Goal: Task Accomplishment & Management: Complete application form

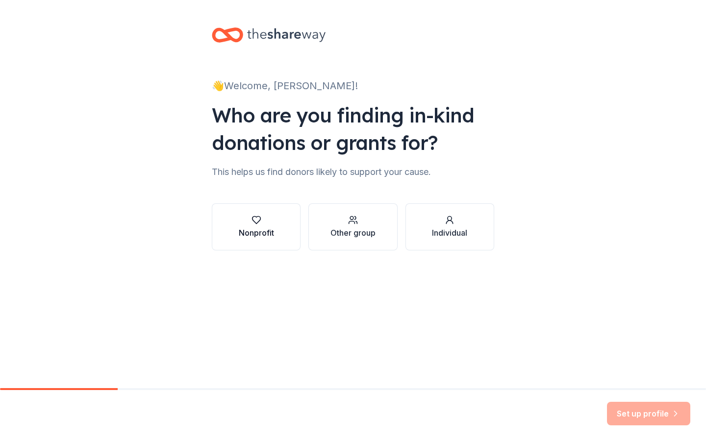
click at [274, 232] on button "Nonprofit" at bounding box center [256, 226] width 89 height 47
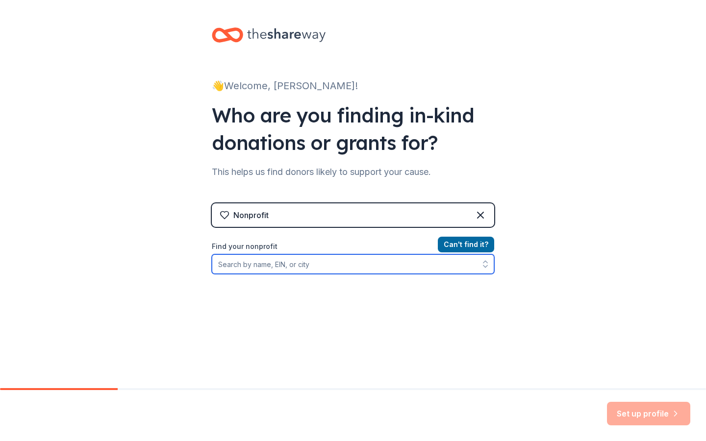
click at [310, 267] on input "Find your nonprofit" at bounding box center [353, 264] width 282 height 20
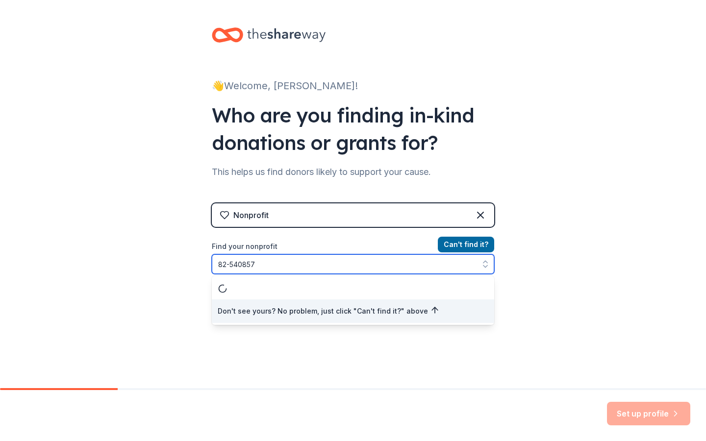
type input "[US_EMPLOYER_IDENTIFICATION_NUMBER]"
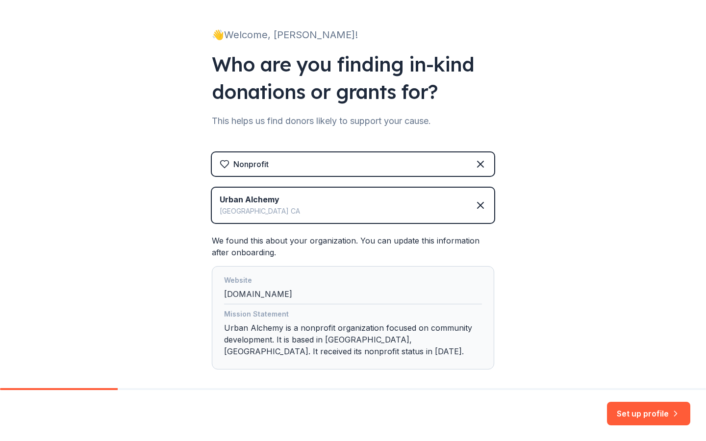
scroll to position [99, 0]
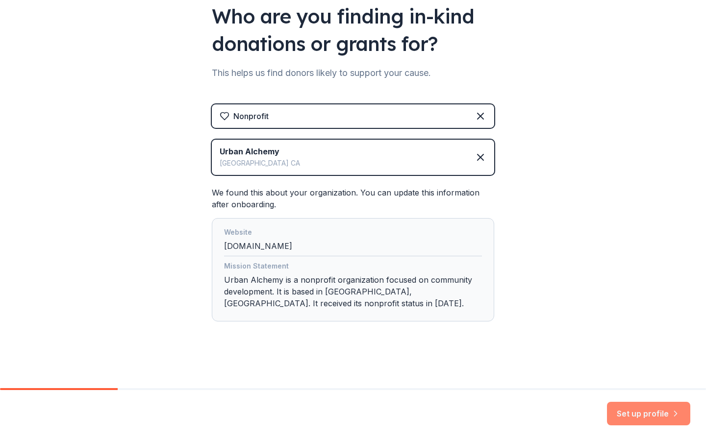
click at [647, 420] on button "Set up profile" at bounding box center [648, 414] width 83 height 24
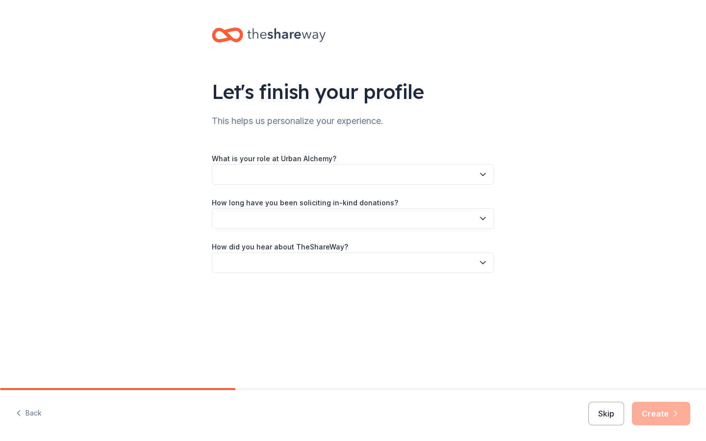
click at [377, 168] on button "button" at bounding box center [353, 174] width 282 height 21
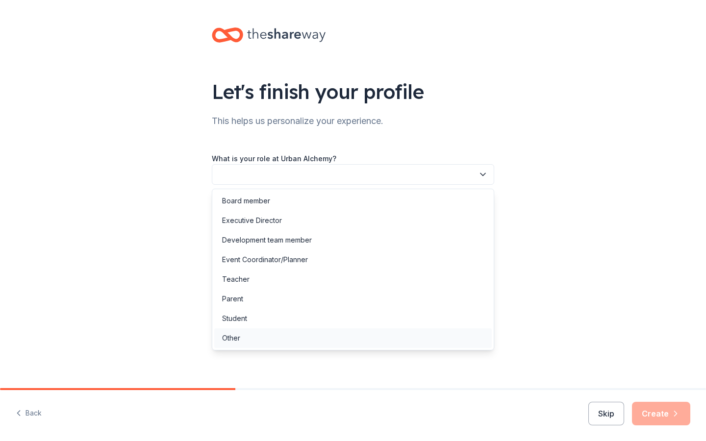
click at [252, 340] on div "Other" at bounding box center [352, 338] width 277 height 20
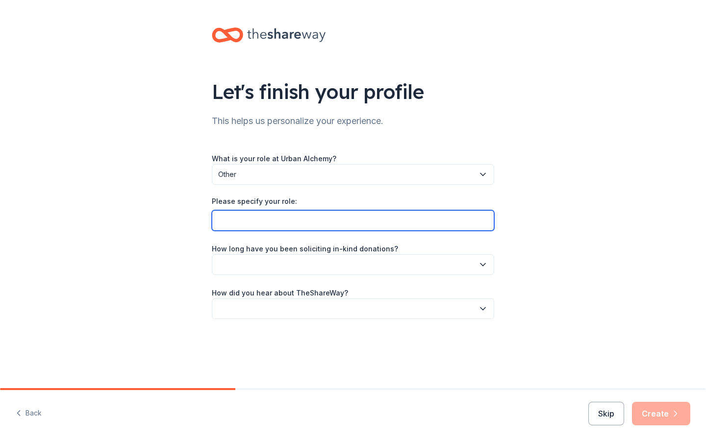
click at [263, 221] on input "Please specify your role:" at bounding box center [353, 220] width 282 height 21
type input "Bay Area Manager of Care Coordination"
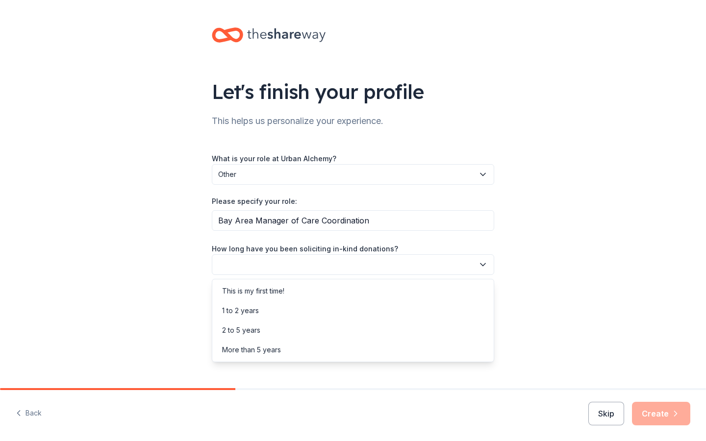
click at [241, 268] on button "button" at bounding box center [353, 264] width 282 height 21
click at [273, 290] on div "This is my first time!" at bounding box center [253, 291] width 62 height 12
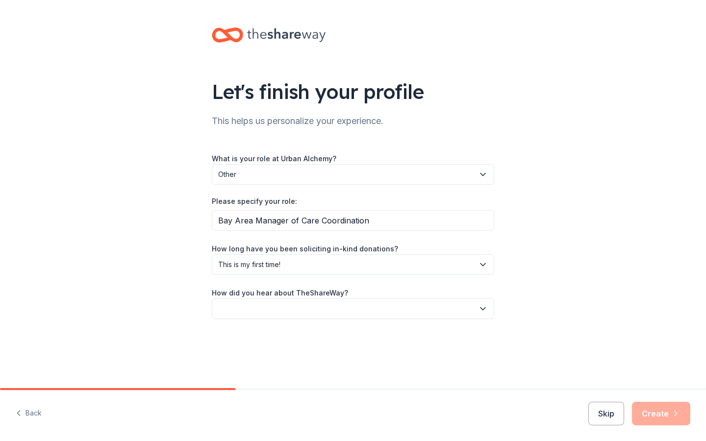
click at [281, 309] on button "button" at bounding box center [353, 309] width 282 height 21
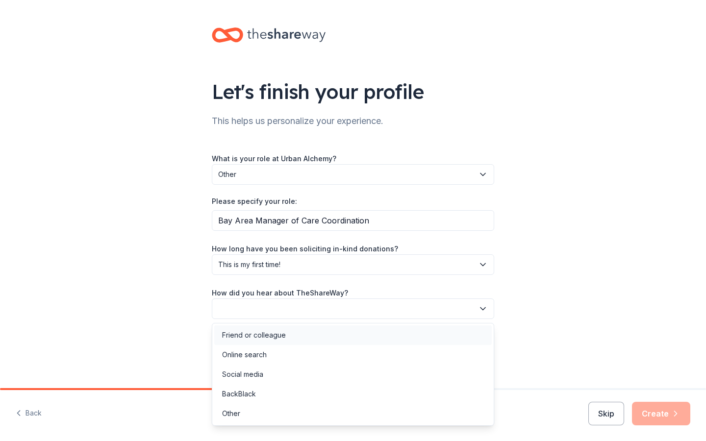
click at [271, 333] on div "Friend or colleague" at bounding box center [254, 335] width 64 height 12
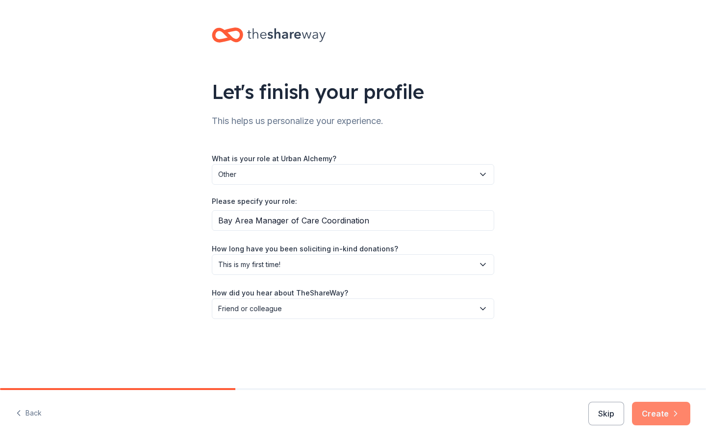
click at [668, 424] on button "Create" at bounding box center [661, 414] width 58 height 24
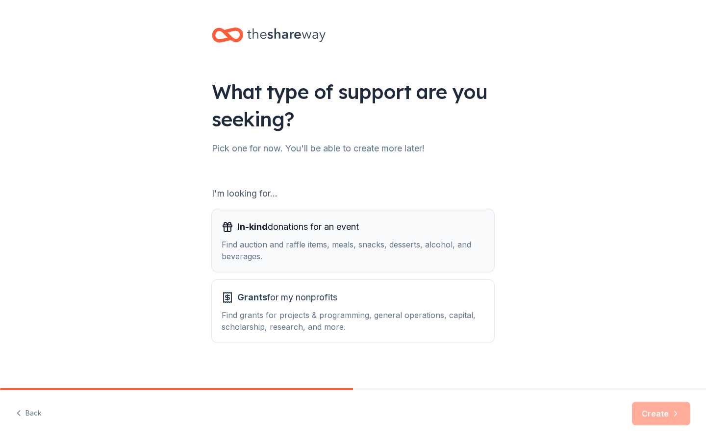
click at [326, 233] on span "In-kind donations for an event" at bounding box center [298, 227] width 122 height 16
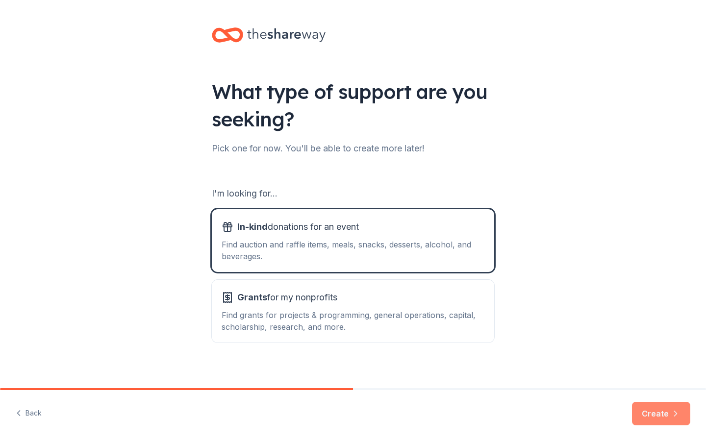
click at [652, 413] on button "Create" at bounding box center [661, 414] width 58 height 24
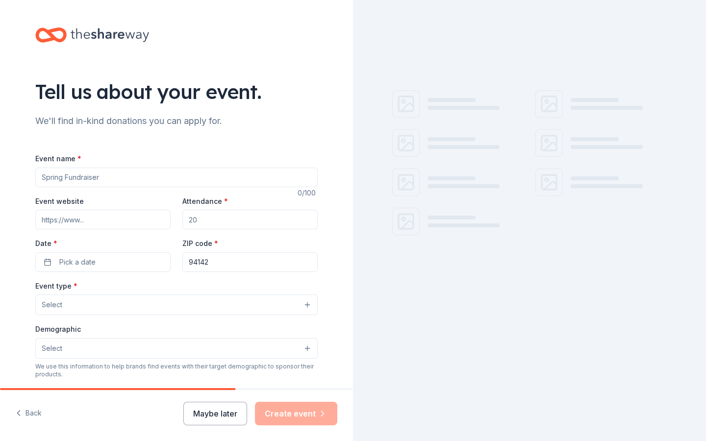
click at [204, 177] on input "Event name *" at bounding box center [176, 178] width 282 height 20
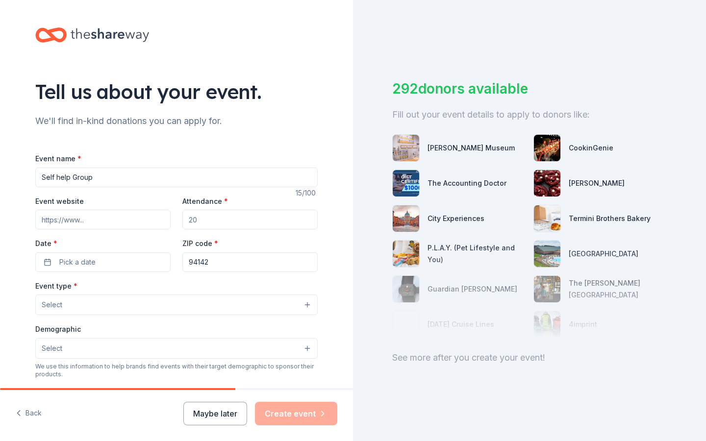
type input "Self help Group"
click at [84, 222] on input "Event website" at bounding box center [102, 220] width 135 height 20
click at [126, 265] on div "Date * Pick a date" at bounding box center [102, 254] width 135 height 35
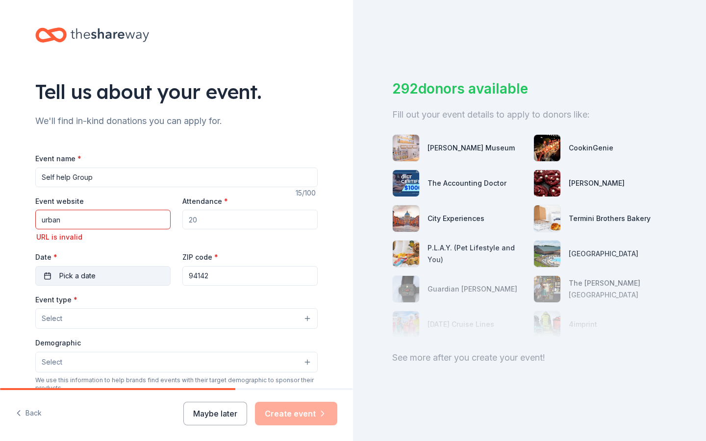
click at [123, 275] on button "Pick a date" at bounding box center [102, 276] width 135 height 20
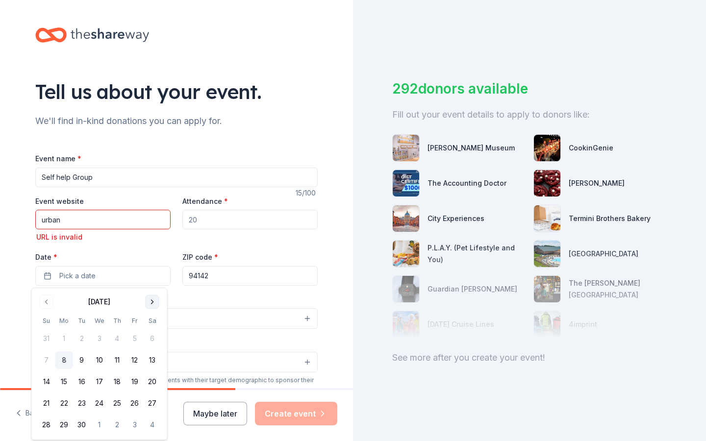
click at [155, 301] on button "Go to next month" at bounding box center [153, 302] width 14 height 14
click at [97, 380] on button "15" at bounding box center [100, 382] width 18 height 18
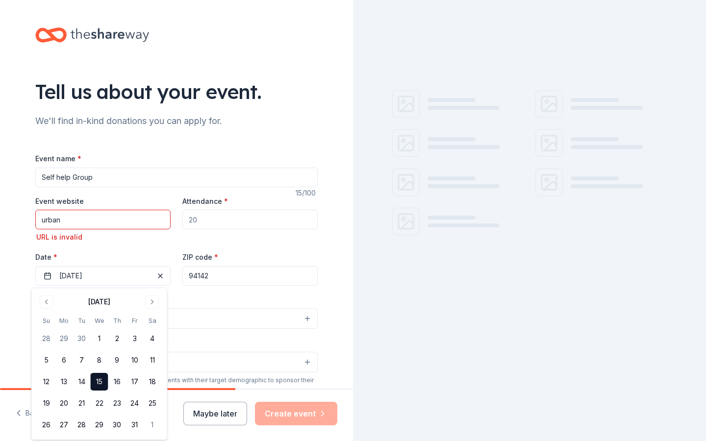
click at [57, 221] on input "urban" at bounding box center [102, 220] width 135 height 20
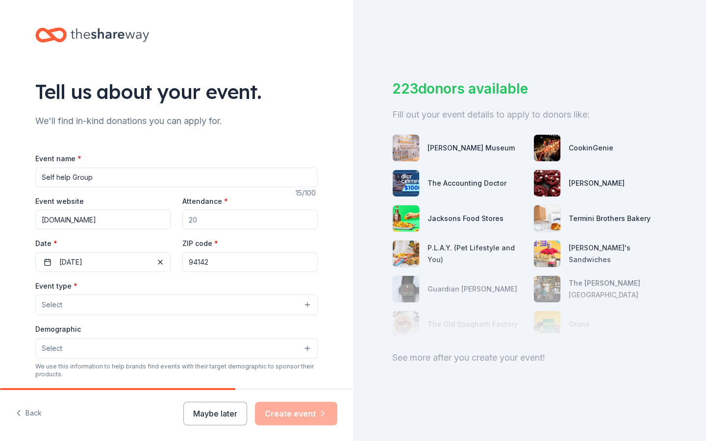
drag, startPoint x: 107, startPoint y: 223, endPoint x: 36, endPoint y: 214, distance: 71.6
click at [36, 214] on input "urbanalchemy.com" at bounding box center [102, 220] width 135 height 20
paste input "https://urban-alchemy.us/"
type input "https://urban-alchemy.us/"
click at [125, 299] on button "Select" at bounding box center [176, 305] width 282 height 21
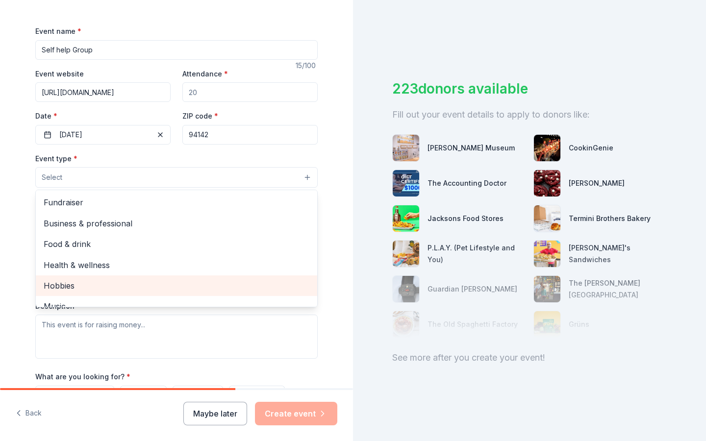
scroll to position [32, 0]
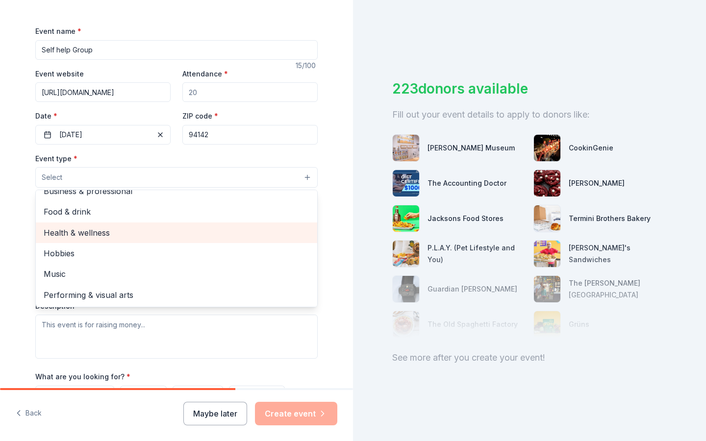
click at [138, 237] on span "Health & wellness" at bounding box center [177, 232] width 266 height 13
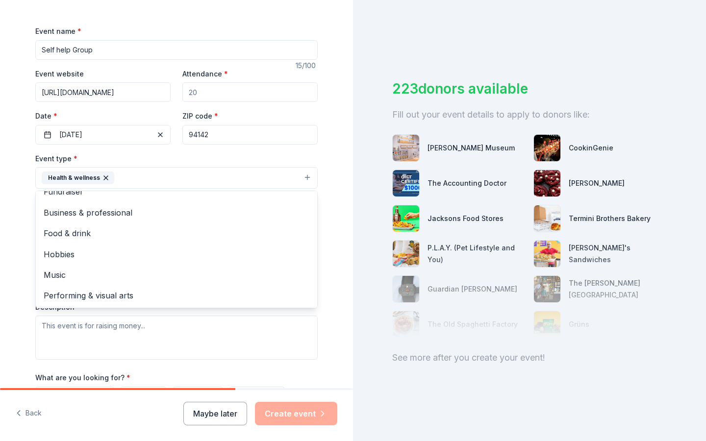
click at [186, 363] on div "Event name * Self help Group 15 /100 Event website https://urban-alchemy.us/ At…" at bounding box center [176, 252] width 282 height 454
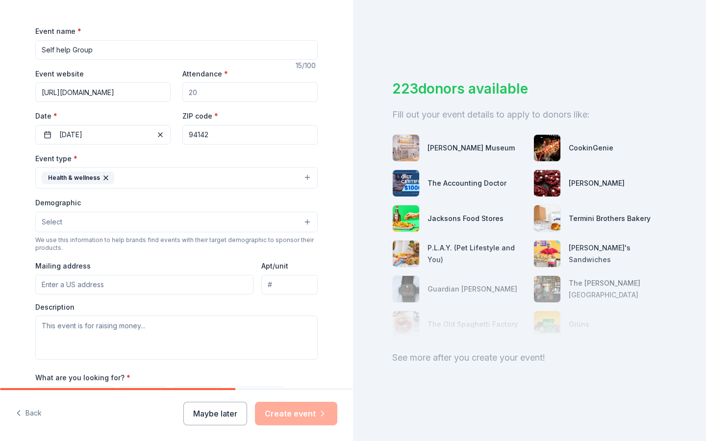
click at [170, 222] on button "Select" at bounding box center [176, 222] width 282 height 21
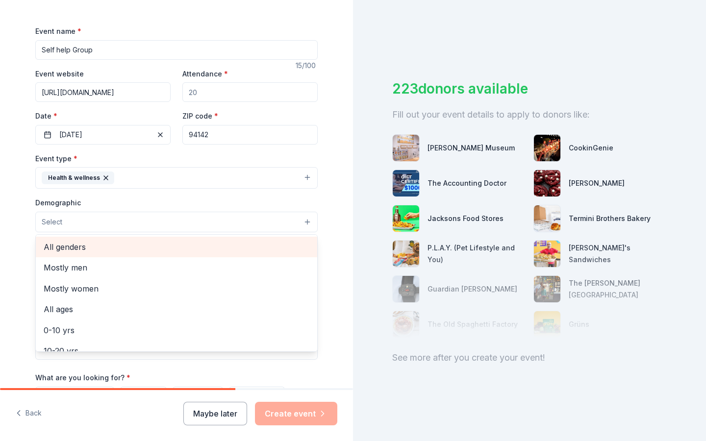
click at [167, 251] on span "All genders" at bounding box center [177, 247] width 266 height 13
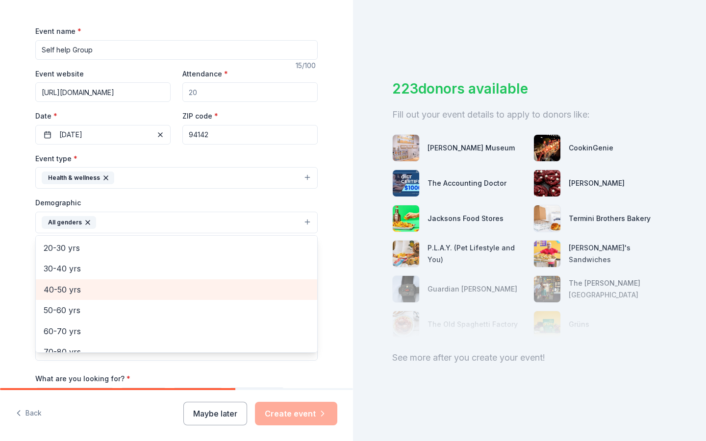
scroll to position [105, 0]
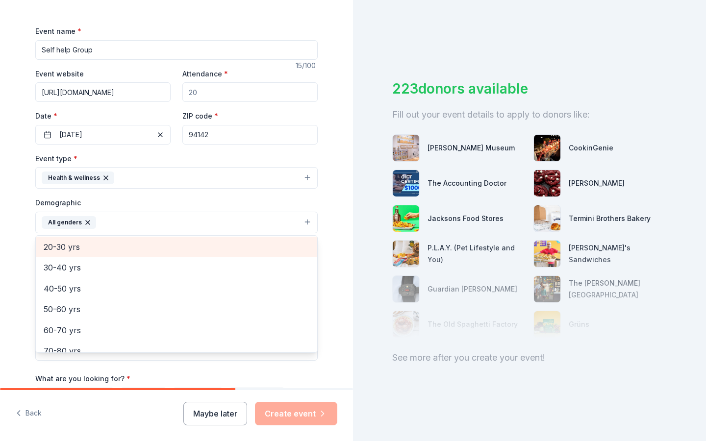
click at [87, 252] on span "20-30 yrs" at bounding box center [177, 247] width 266 height 13
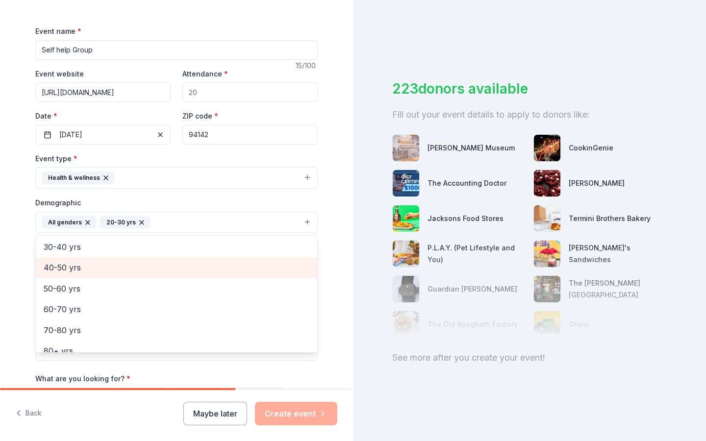
click at [79, 266] on span "40-50 yrs" at bounding box center [177, 267] width 266 height 13
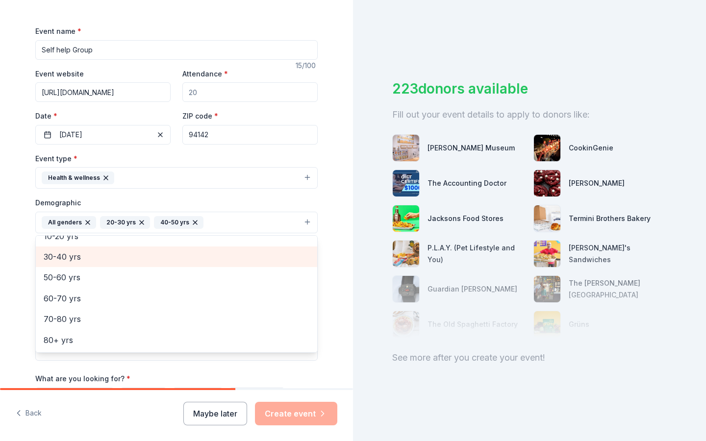
scroll to position [95, 0]
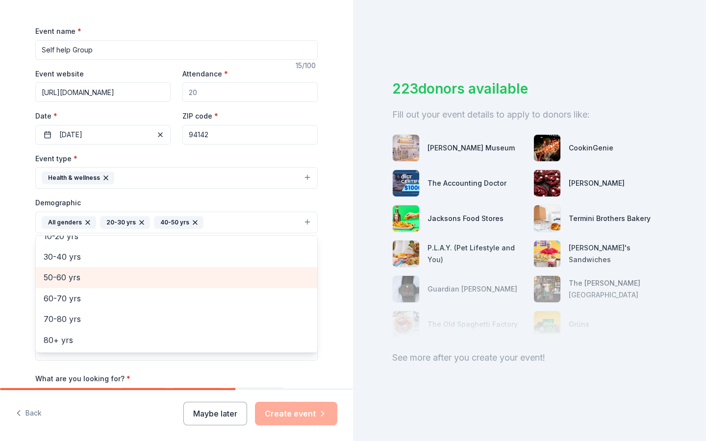
click at [74, 282] on span "50-60 yrs" at bounding box center [177, 277] width 266 height 13
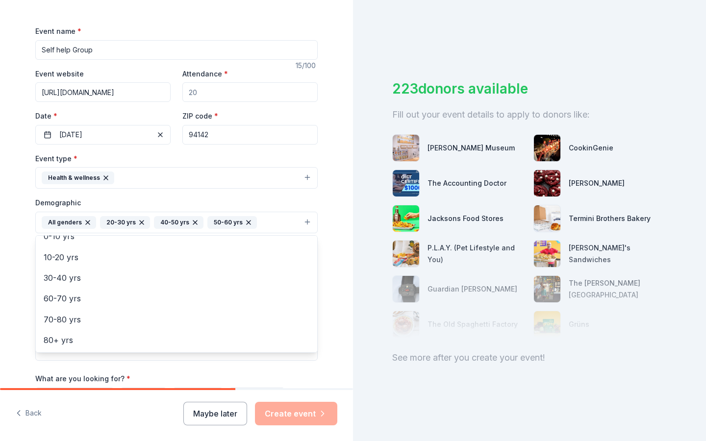
click at [255, 374] on div "Event name * Self help Group 15 /100 Event website https://urban-alchemy.us/ At…" at bounding box center [176, 252] width 282 height 455
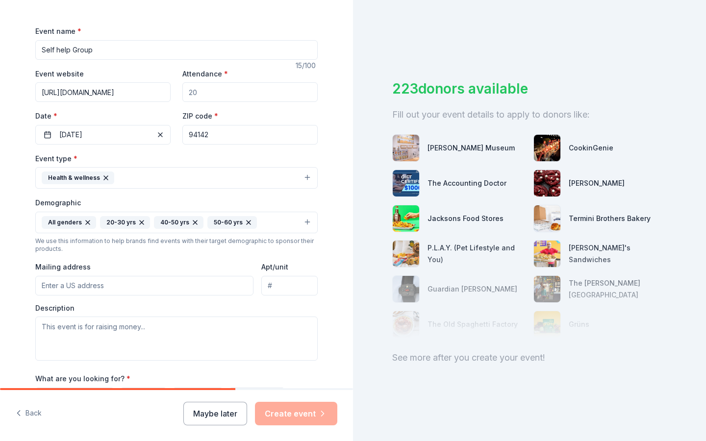
click at [158, 288] on input "Mailing address" at bounding box center [144, 286] width 218 height 20
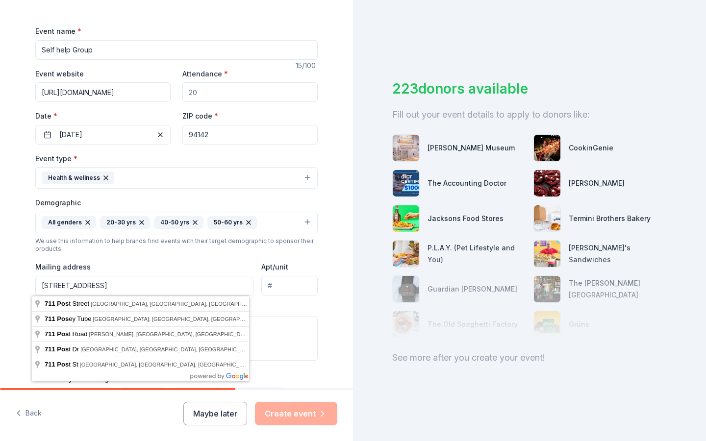
type input "711 Post Street, San Francisco, CA, 94109"
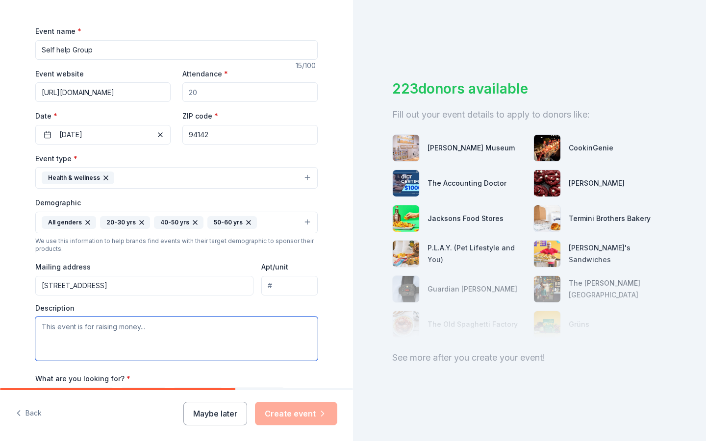
click at [177, 331] on textarea at bounding box center [176, 339] width 282 height 44
click at [115, 328] on textarea "We are conducting a swlf help group" at bounding box center [176, 339] width 282 height 44
drag, startPoint x: 117, startPoint y: 327, endPoint x: 111, endPoint y: 327, distance: 5.9
click at [111, 327] on textarea "We are conducting a swlf help group" at bounding box center [176, 339] width 282 height 44
click at [175, 331] on textarea "We are conducting a self help group" at bounding box center [176, 339] width 282 height 44
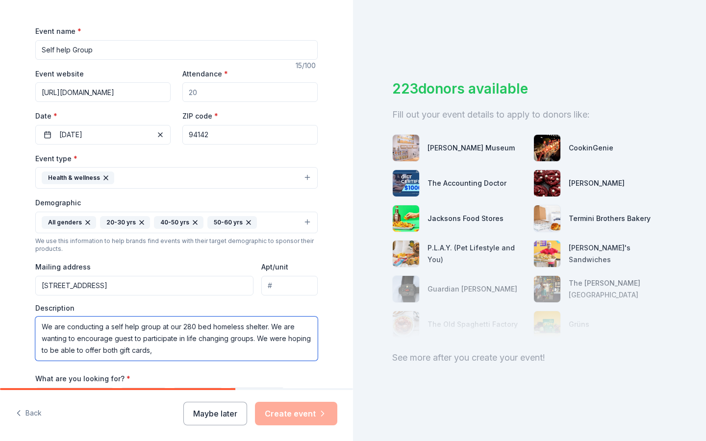
drag, startPoint x: 112, startPoint y: 351, endPoint x: 96, endPoint y: 348, distance: 16.6
click at [96, 348] on textarea "We are conducting a self help group at our 280 bed homeless shelter. We are wan…" at bounding box center [176, 339] width 282 height 44
click at [138, 348] on textarea "We are conducting a self help group at our 280 bed homeless shelter. We are wan…" at bounding box center [176, 339] width 282 height 44
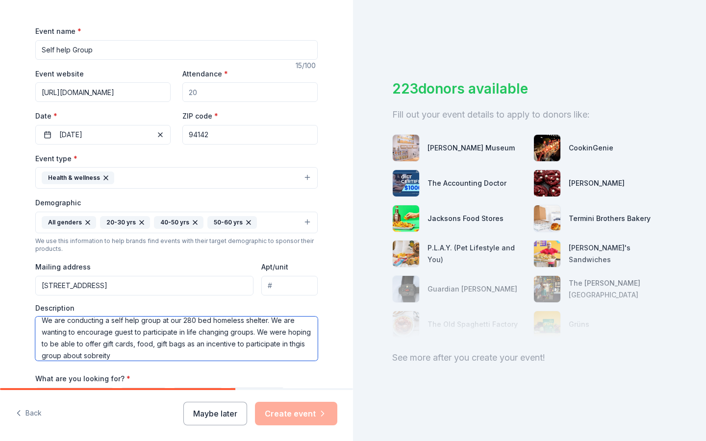
click at [56, 357] on textarea "We are conducting a self help group at our 280 bed homeless shelter. We are wan…" at bounding box center [176, 339] width 282 height 44
click at [115, 356] on textarea "We are conducting a self help group at our 280 bed homeless shelter. We are wan…" at bounding box center [176, 339] width 282 height 44
click at [120, 356] on textarea "We are conducting a self help group at our 280 bed homeless shelter. We are wan…" at bounding box center [176, 339] width 282 height 44
drag, startPoint x: 131, startPoint y: 355, endPoint x: 100, endPoint y: 353, distance: 31.4
click at [100, 353] on textarea "We are conducting a self help group at our 280 bed homeless shelter. We are wan…" at bounding box center [176, 339] width 282 height 44
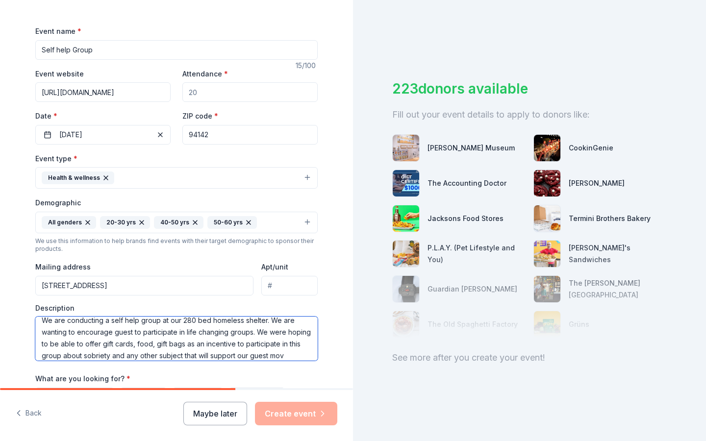
scroll to position [18, 0]
type textarea "We are conducting a self help group at our 280 bed homeless shelter. We are wan…"
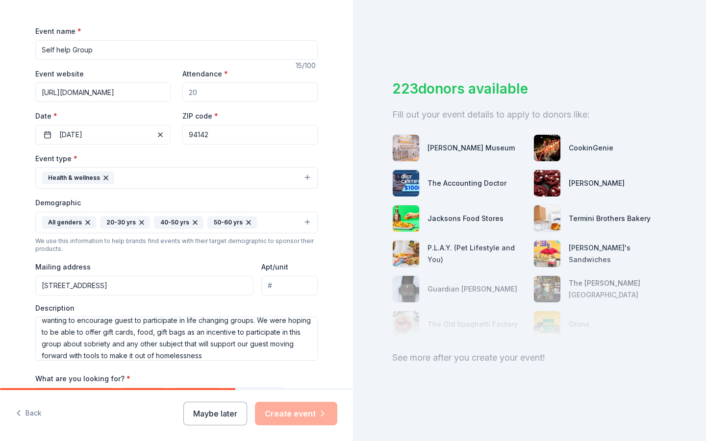
click at [160, 368] on div "Event name * Self help Group 15 /100 Event website https://urban-alchemy.us/ At…" at bounding box center [176, 252] width 282 height 455
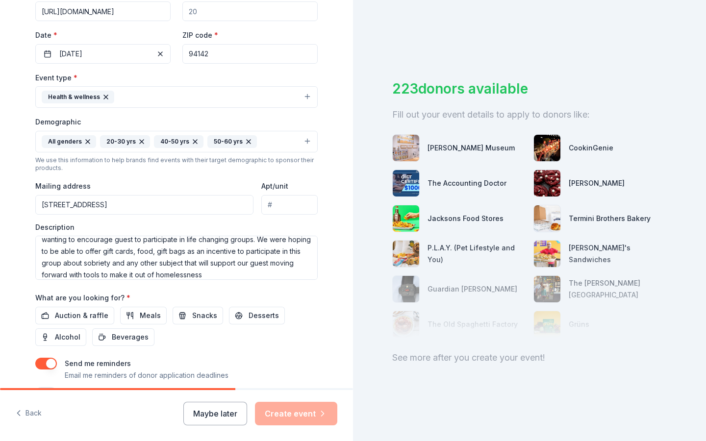
scroll to position [266, 0]
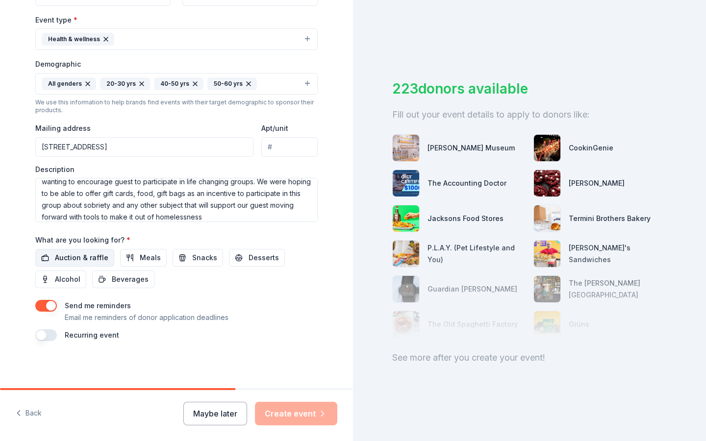
click at [93, 250] on button "Auction & raffle" at bounding box center [74, 258] width 79 height 18
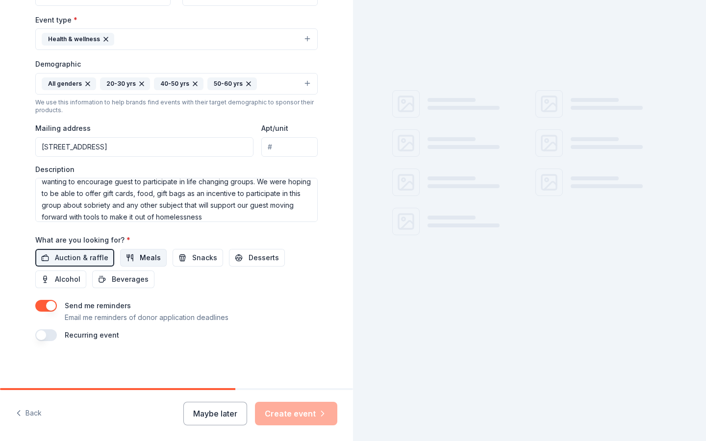
click at [140, 255] on span "Meals" at bounding box center [150, 258] width 21 height 12
click at [190, 250] on button "Snacks" at bounding box center [198, 258] width 50 height 18
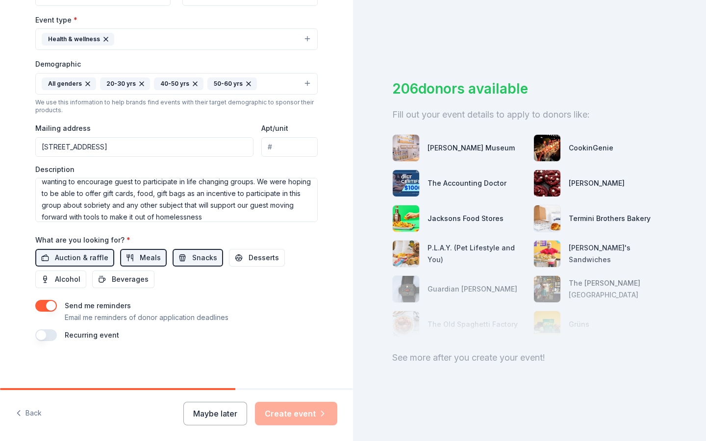
click at [36, 332] on button "button" at bounding box center [46, 335] width 22 height 12
click at [115, 362] on button "October 2026" at bounding box center [90, 365] width 50 height 20
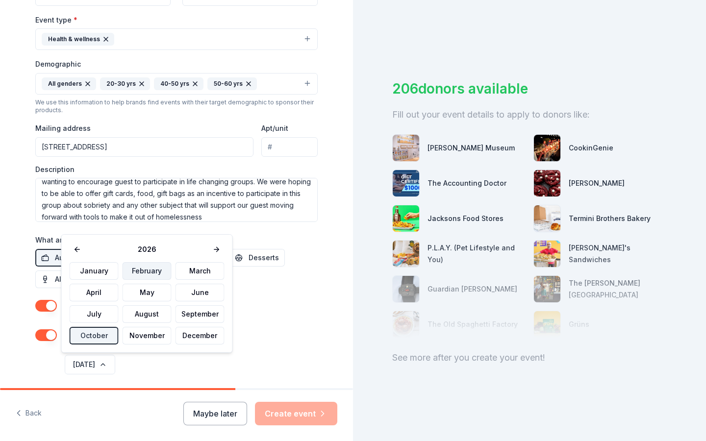
click at [152, 274] on button "February" at bounding box center [147, 271] width 49 height 18
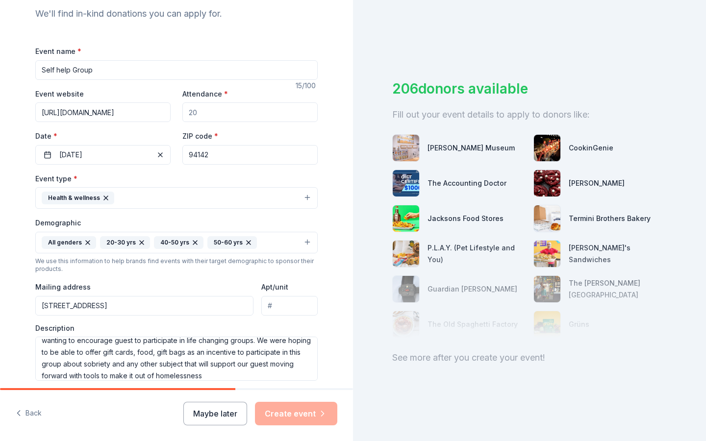
scroll to position [118, 0]
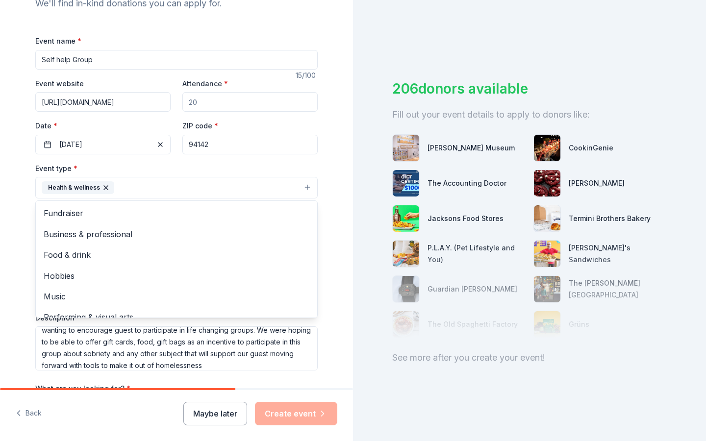
click at [129, 181] on button "Health & wellness" at bounding box center [176, 188] width 282 height 22
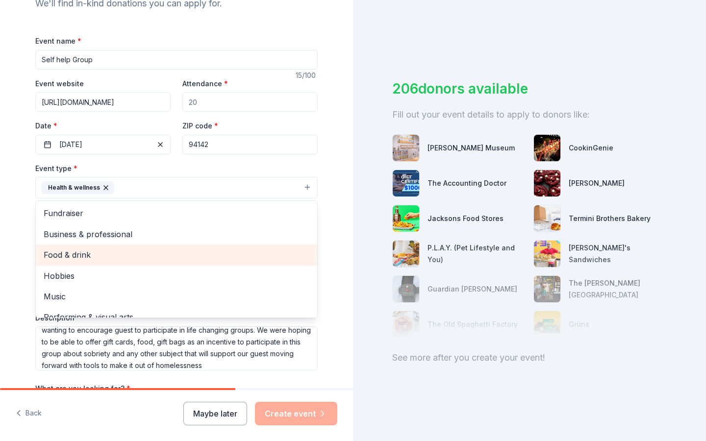
click at [72, 254] on span "Food & drink" at bounding box center [177, 255] width 266 height 13
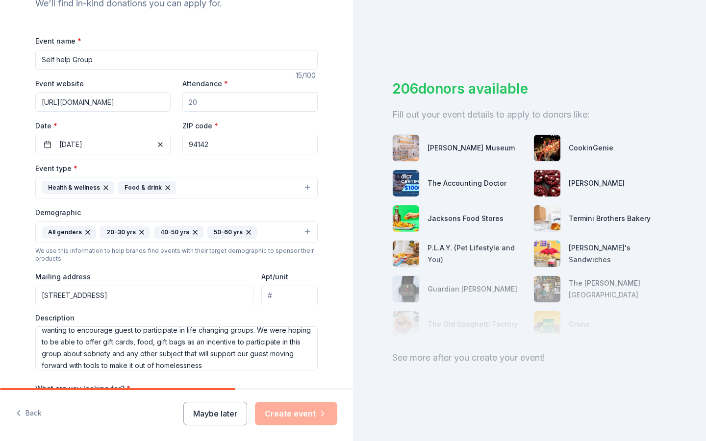
click at [187, 185] on button "Health & wellness Food & drink" at bounding box center [176, 188] width 282 height 22
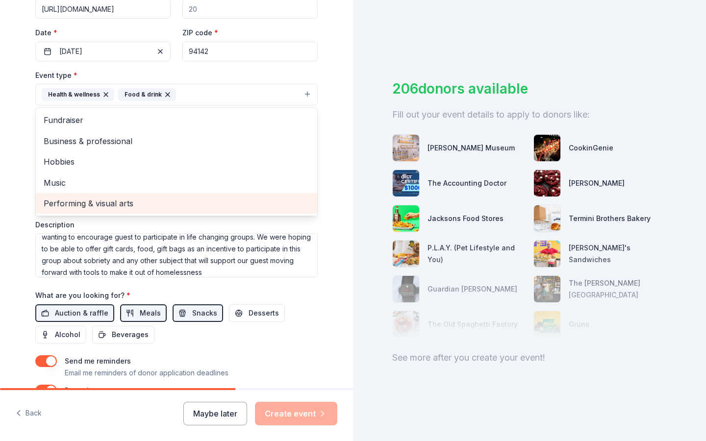
scroll to position [225, 0]
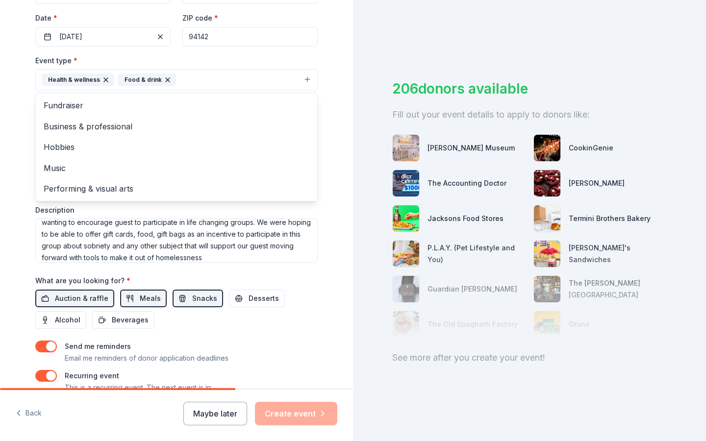
click at [298, 295] on div "Event name * Self help Group 15 /100 Event website https://urban-alchemy.us/ At…" at bounding box center [176, 172] width 282 height 490
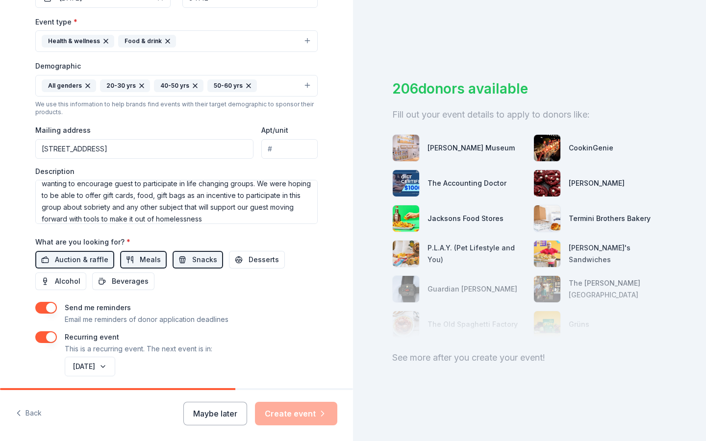
scroll to position [262, 0]
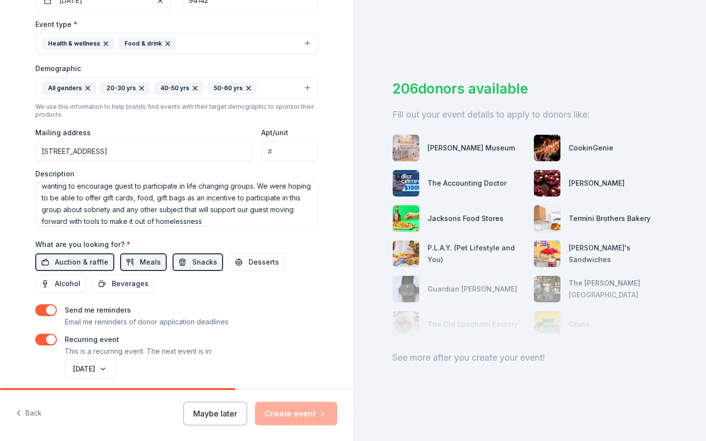
click at [305, 419] on div "Maybe later Create event" at bounding box center [260, 414] width 154 height 24
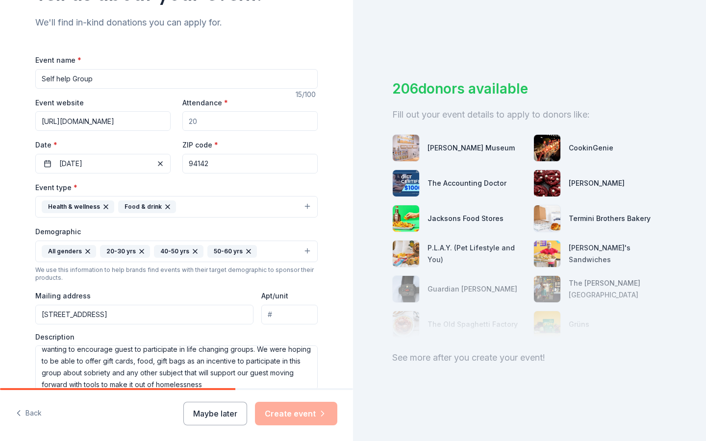
scroll to position [90, 0]
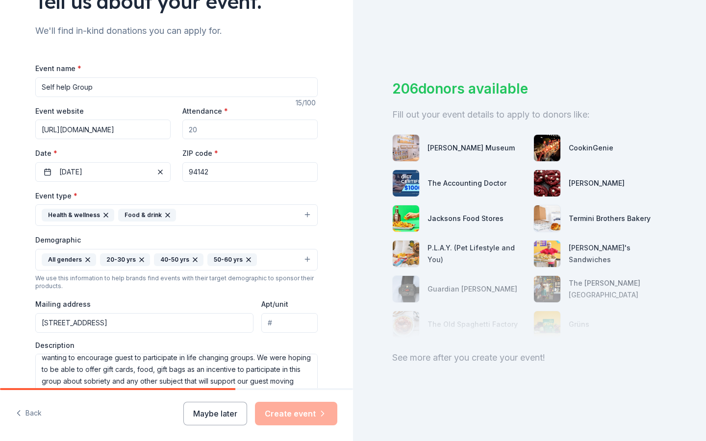
click at [271, 324] on input "Apt/unit" at bounding box center [289, 323] width 56 height 20
click at [328, 268] on div "Tell us about your event. We'll find in-kind donations you can apply for. Event…" at bounding box center [177, 255] width 314 height 690
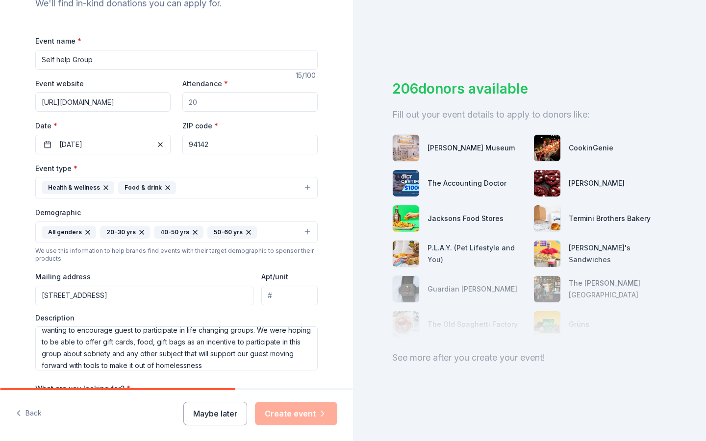
scroll to position [118, 0]
click at [303, 185] on button "Health & wellness Food & drink" at bounding box center [176, 187] width 282 height 22
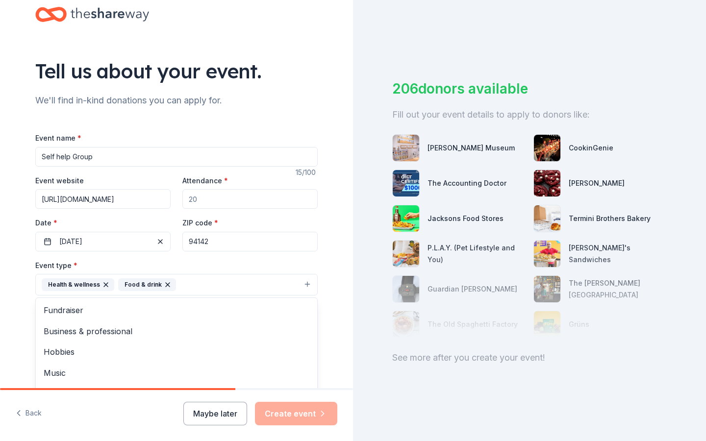
scroll to position [20, 0]
click at [156, 156] on div "Event name * Self help Group 15 /100 Event website https://urban-alchemy.us/ At…" at bounding box center [176, 378] width 282 height 490
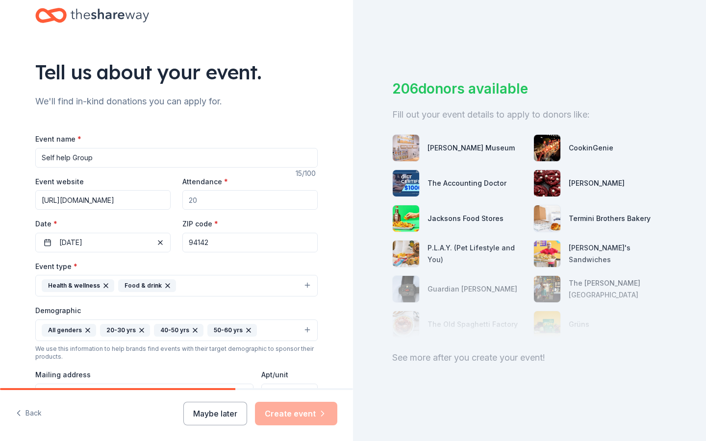
click at [51, 158] on input "Self help Group" at bounding box center [176, 158] width 282 height 20
click at [50, 157] on input "SelfHelp Group" at bounding box center [176, 158] width 282 height 20
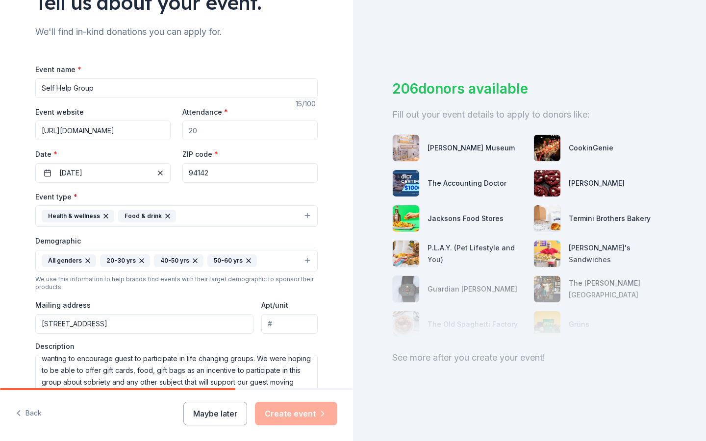
scroll to position [95, 0]
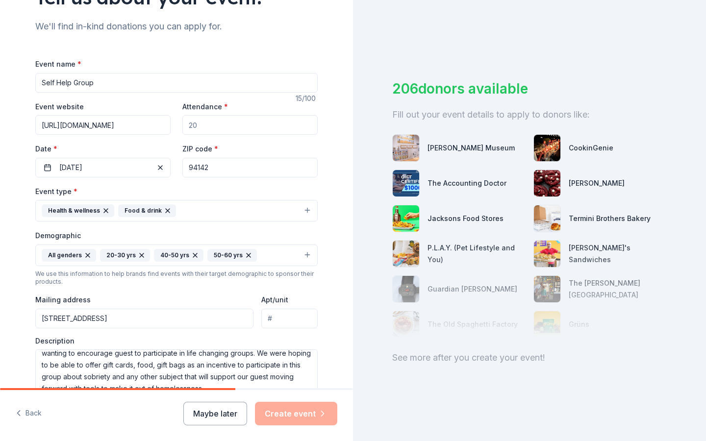
type input "Self Help Group"
drag, startPoint x: 208, startPoint y: 166, endPoint x: 175, endPoint y: 162, distance: 33.1
click at [175, 162] on div "Event website https://urban-alchemy.us/ Attendance * Date * 10/15/2025 ZIP code…" at bounding box center [176, 138] width 282 height 77
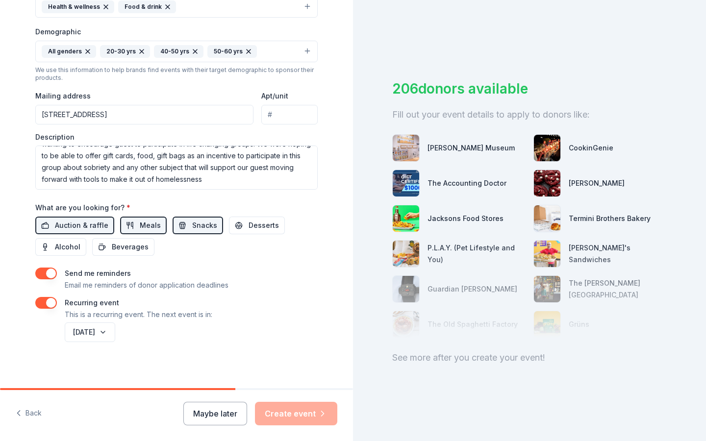
scroll to position [301, 0]
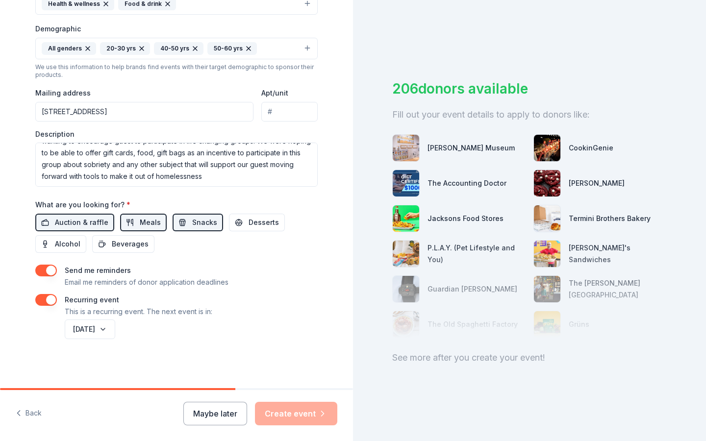
type input "94109"
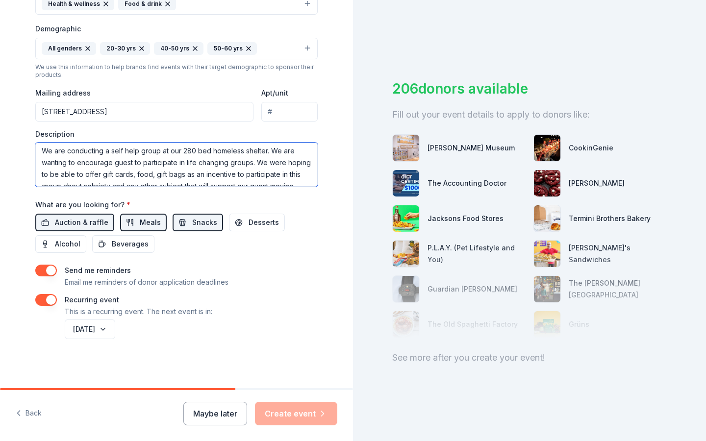
scroll to position [0, 0]
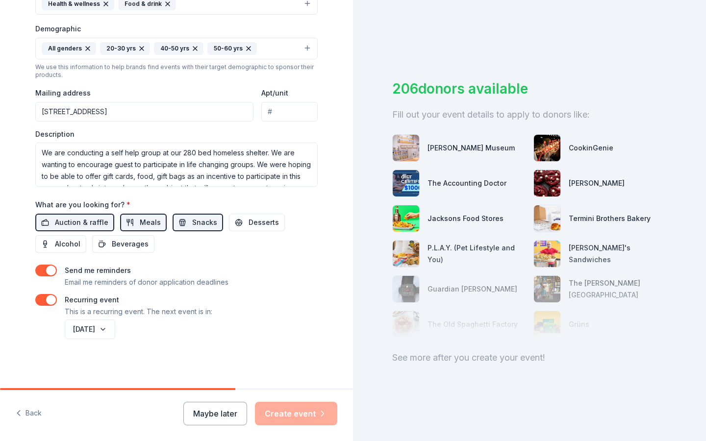
click at [282, 418] on div "Maybe later Create event" at bounding box center [260, 414] width 154 height 24
click at [282, 414] on div "Maybe later Create event" at bounding box center [260, 414] width 154 height 24
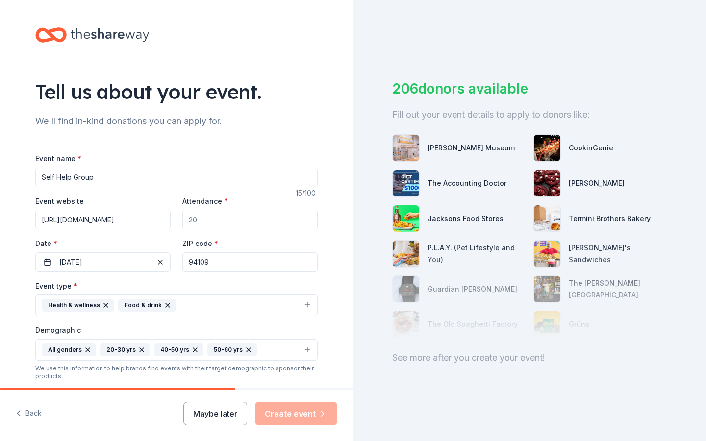
click at [94, 176] on input "Self Help Group" at bounding box center [176, 178] width 282 height 20
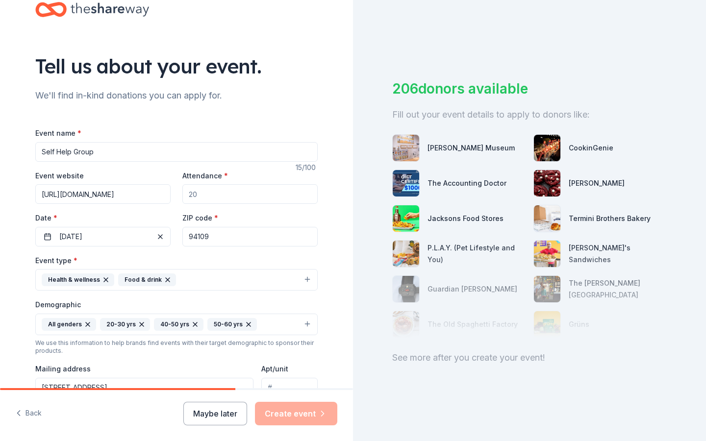
scroll to position [26, 0]
click at [192, 282] on button "Health & wellness Food & drink" at bounding box center [176, 280] width 282 height 22
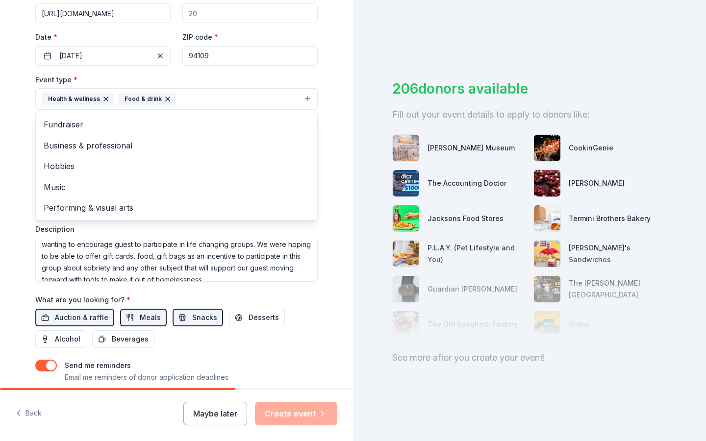
scroll to position [24, 0]
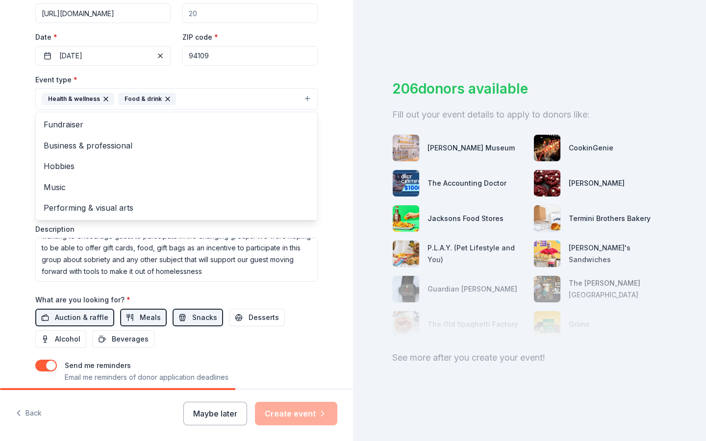
drag, startPoint x: 309, startPoint y: 255, endPoint x: 309, endPoint y: 276, distance: 20.6
click at [309, 276] on div "Event type * Health & wellness Food & drink Fundraiser Business & professional …" at bounding box center [176, 178] width 282 height 208
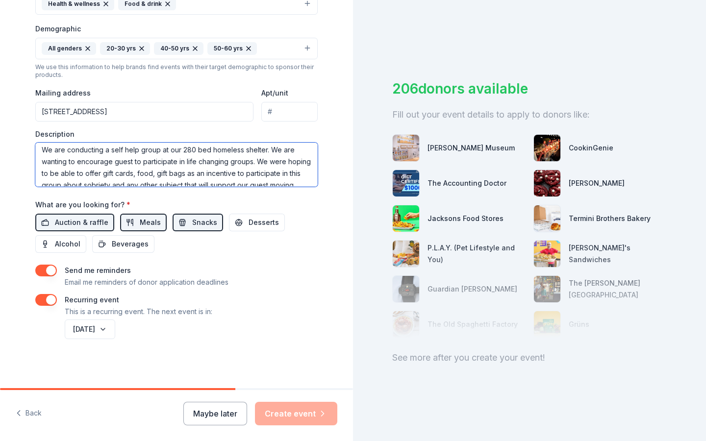
scroll to position [0, 0]
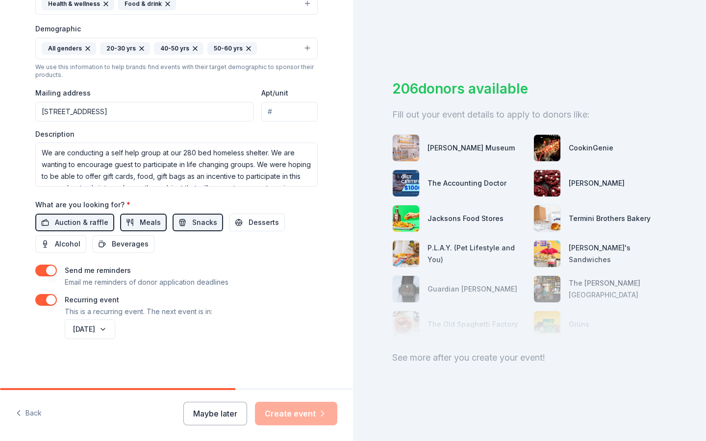
drag, startPoint x: 292, startPoint y: 115, endPoint x: 263, endPoint y: 106, distance: 29.9
click at [263, 106] on input "Apt/unit" at bounding box center [289, 112] width 56 height 20
click at [265, 117] on input "Apt/unit" at bounding box center [289, 112] width 56 height 20
click at [273, 118] on input "Apt/unit" at bounding box center [289, 112] width 56 height 20
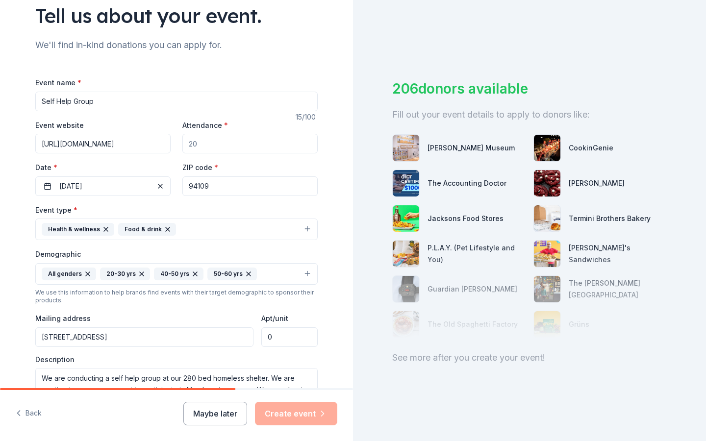
scroll to position [71, 0]
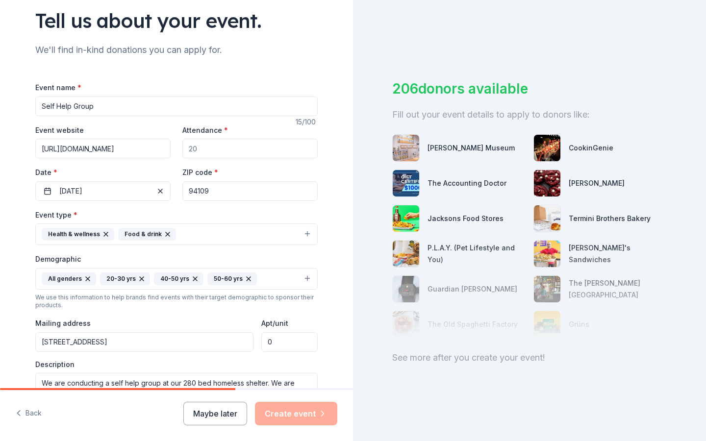
type input "0"
drag, startPoint x: 195, startPoint y: 148, endPoint x: 185, endPoint y: 148, distance: 10.3
click at [185, 148] on input "Attendance *" at bounding box center [249, 149] width 135 height 20
click at [198, 147] on input "Attendance *" at bounding box center [249, 149] width 135 height 20
click at [197, 149] on input "Attendance *" at bounding box center [249, 149] width 135 height 20
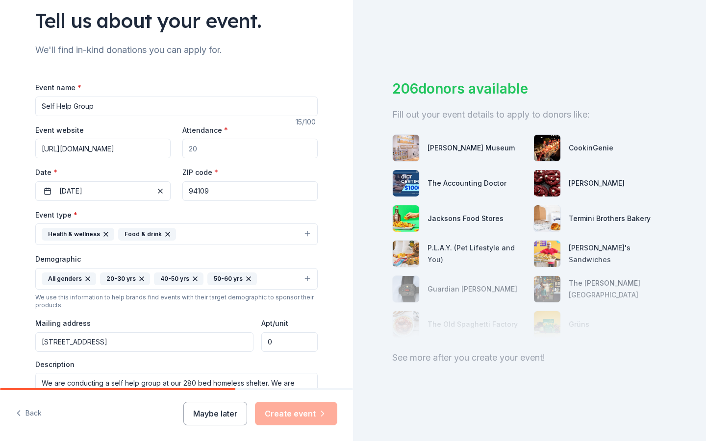
click at [196, 150] on input "Attendance *" at bounding box center [249, 149] width 135 height 20
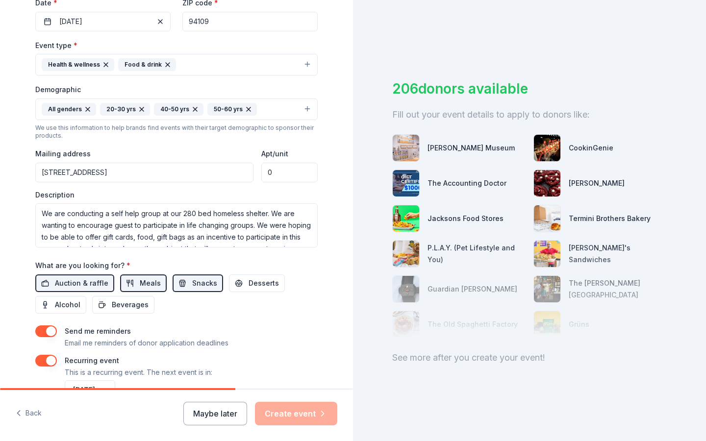
scroll to position [258, 0]
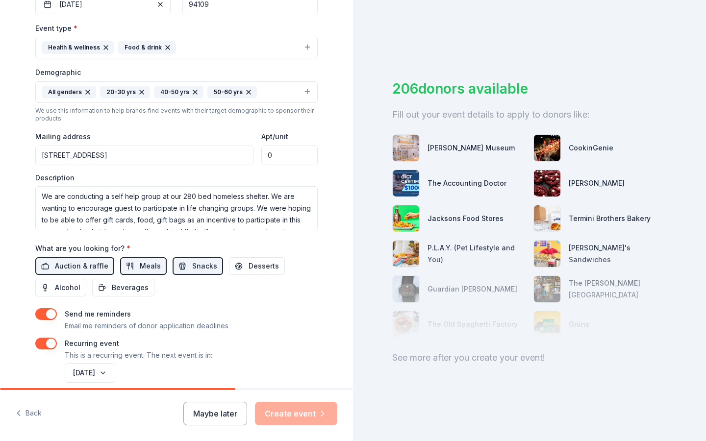
click at [306, 414] on div "Maybe later Create event" at bounding box center [260, 414] width 154 height 24
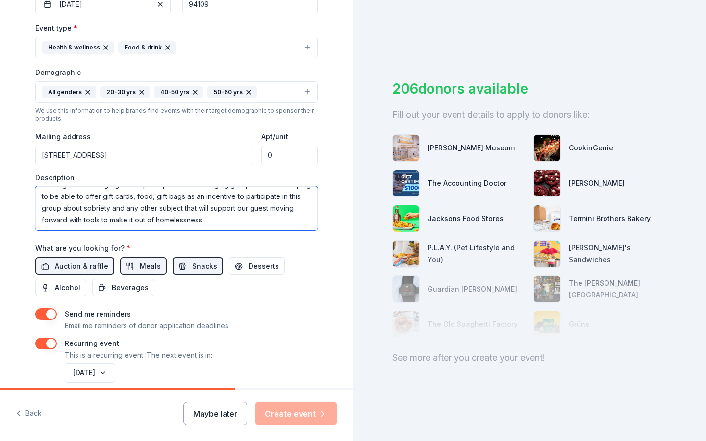
click at [272, 219] on textarea "We are conducting a self help group at our 280 bed homeless shelter. We are wan…" at bounding box center [176, 208] width 282 height 44
type textarea "We are conducting a self help group at our 280 bed homeless shelter. We are wan…"
click at [215, 244] on div "What are you looking for? * Auction & raffle Meals Snacks Desserts Alcohol Beve…" at bounding box center [176, 269] width 282 height 54
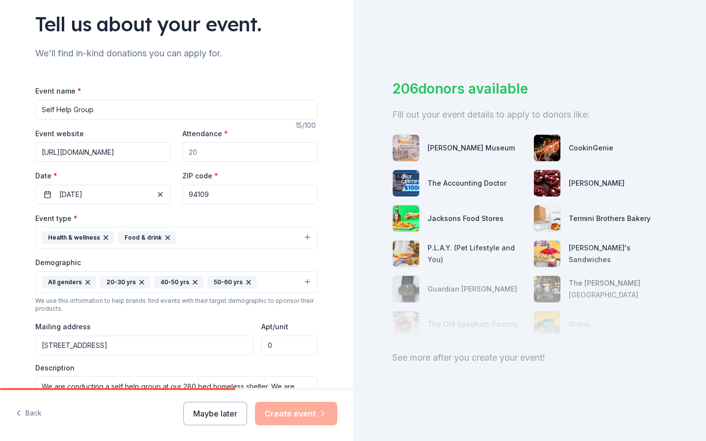
scroll to position [71, 0]
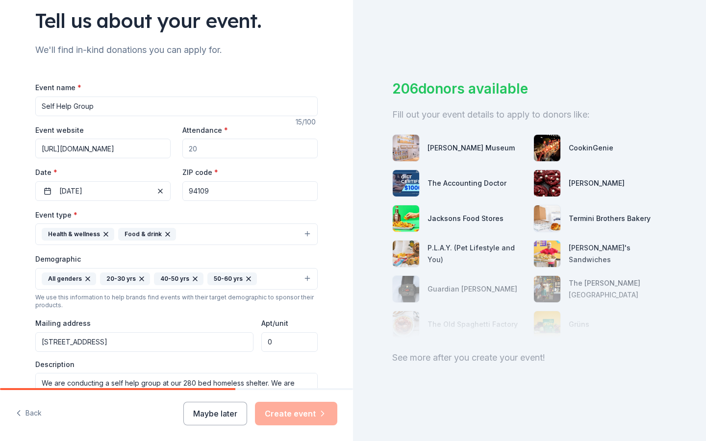
click at [94, 109] on input "Self Help Group" at bounding box center [176, 107] width 282 height 20
click at [197, 148] on input "Attendance *" at bounding box center [249, 149] width 135 height 20
click at [188, 150] on input "Attendance *" at bounding box center [249, 149] width 135 height 20
drag, startPoint x: 197, startPoint y: 150, endPoint x: 181, endPoint y: 146, distance: 16.6
click at [182, 146] on input "Attendance *" at bounding box center [249, 149] width 135 height 20
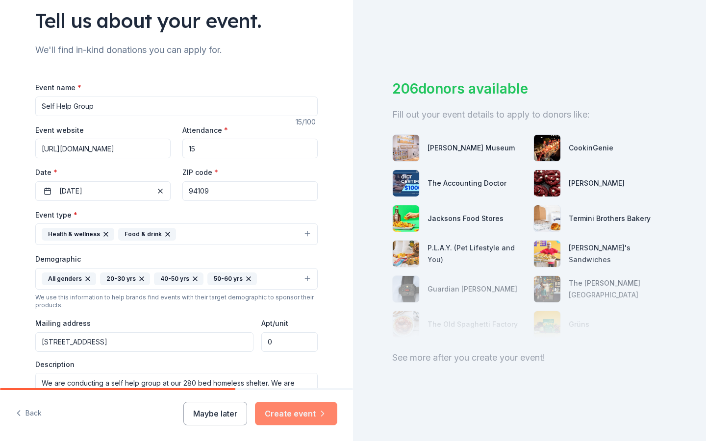
type input "15"
click at [284, 412] on button "Create event" at bounding box center [296, 414] width 82 height 24
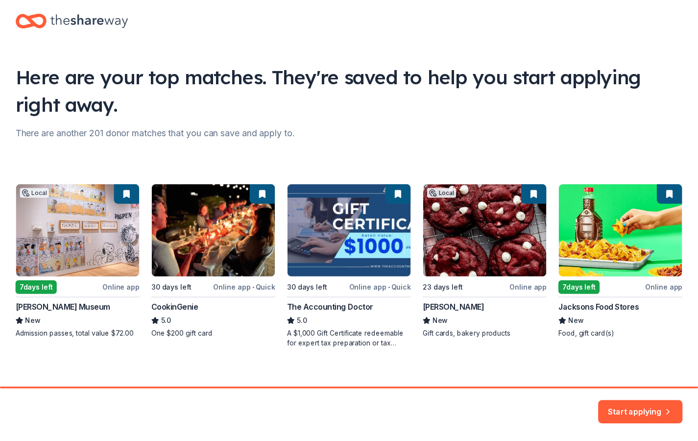
scroll to position [24, 0]
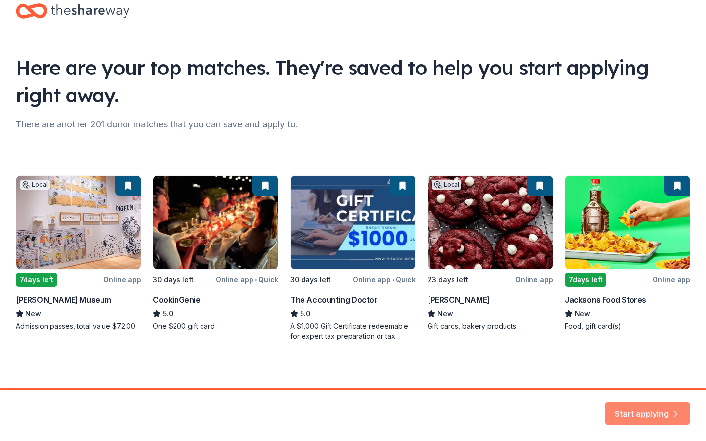
click at [646, 409] on button "Start applying" at bounding box center [647, 408] width 85 height 24
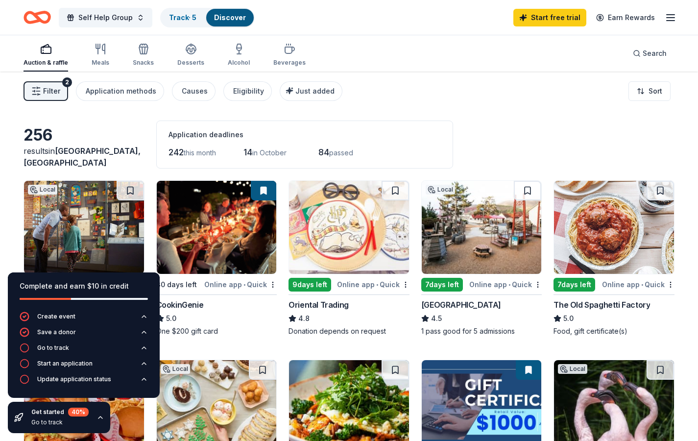
click at [59, 220] on img at bounding box center [84, 227] width 120 height 93
click at [135, 86] on div "Application methods" at bounding box center [121, 91] width 71 height 12
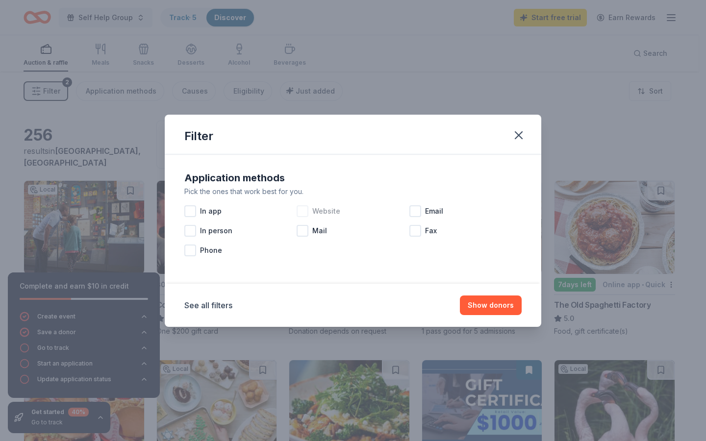
click at [302, 211] on div at bounding box center [303, 211] width 12 height 12
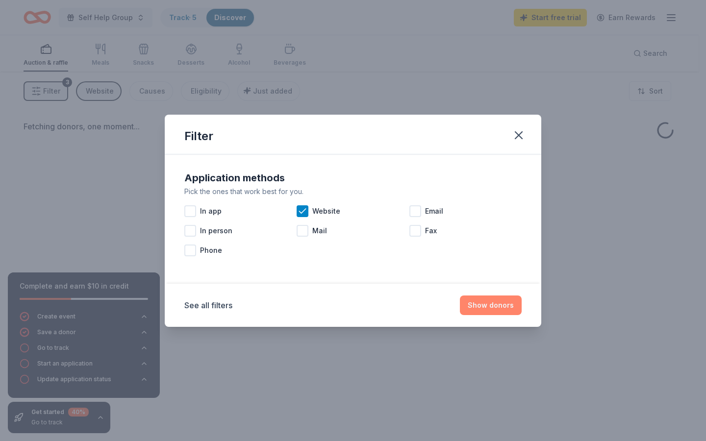
click at [508, 310] on button "Show donors" at bounding box center [491, 306] width 62 height 20
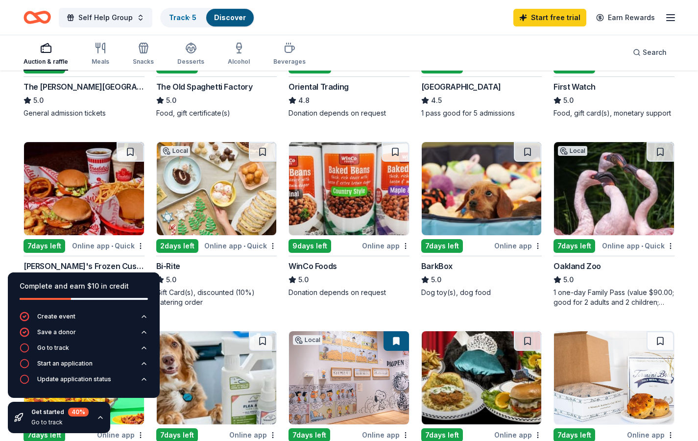
scroll to position [211, 0]
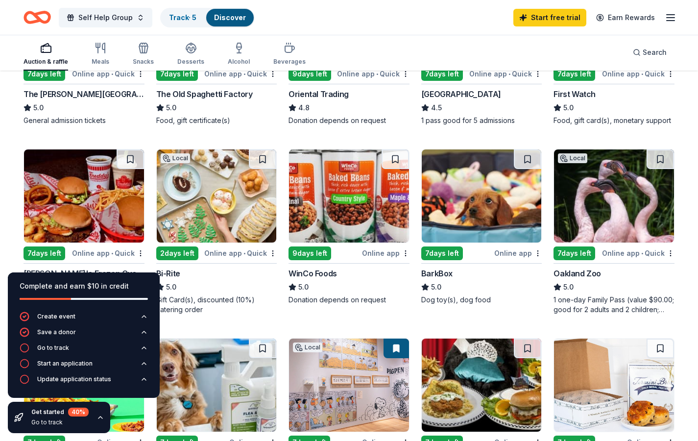
click at [181, 249] on div "2 days left" at bounding box center [177, 254] width 42 height 14
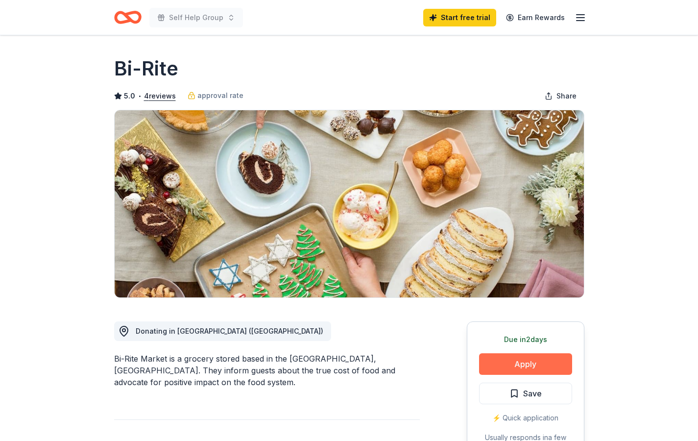
click at [530, 371] on button "Apply" at bounding box center [525, 364] width 93 height 22
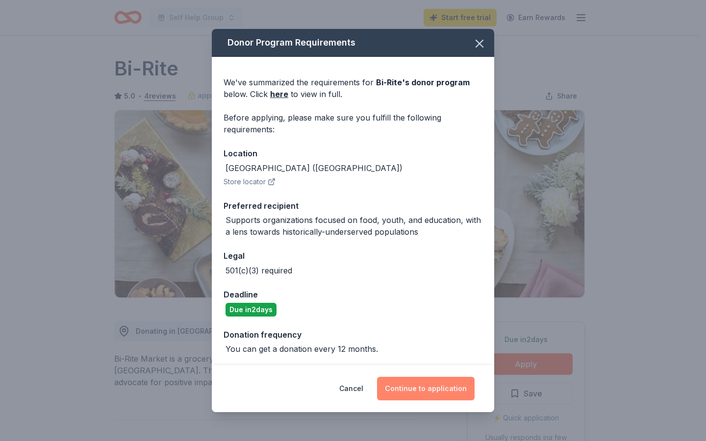
click at [440, 394] on button "Continue to application" at bounding box center [426, 389] width 98 height 24
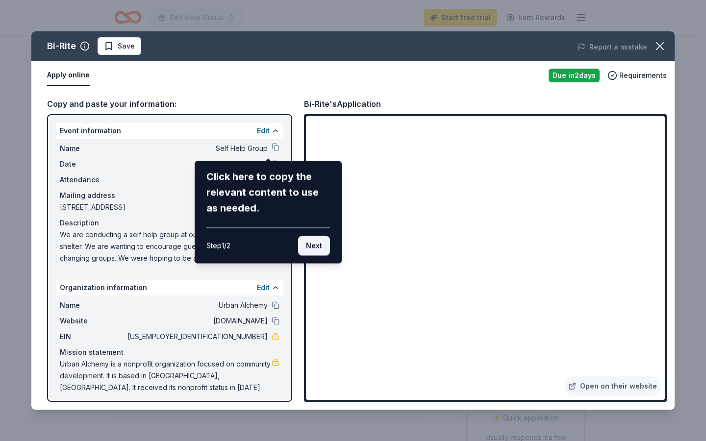
click at [312, 243] on button "Next" at bounding box center [314, 246] width 32 height 20
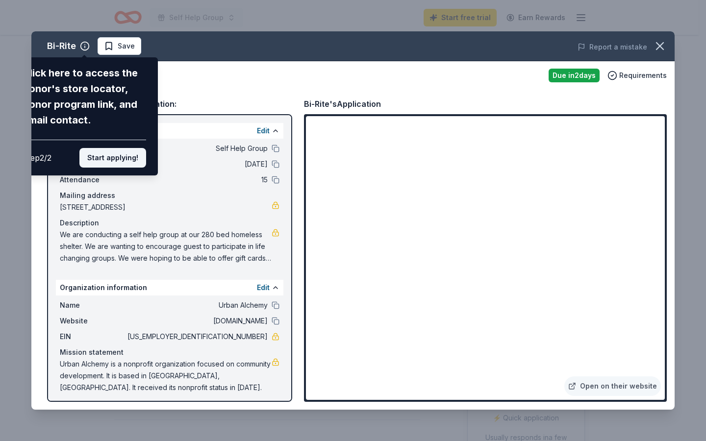
click at [121, 158] on button "Start applying!" at bounding box center [112, 158] width 67 height 20
